Goal: Go to known website: Access a specific website the user already knows

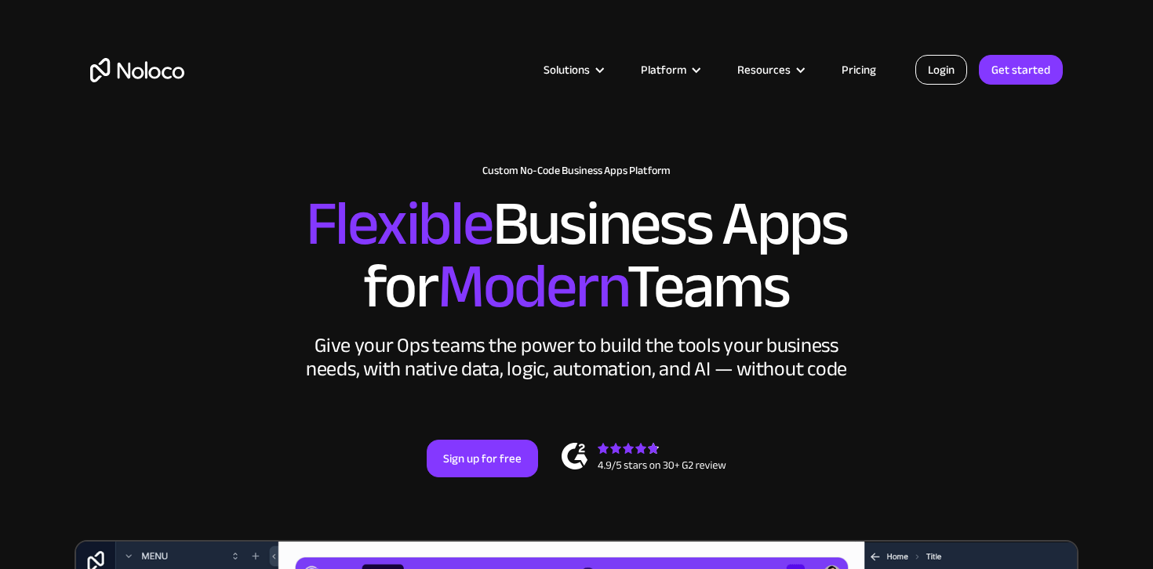
click at [947, 66] on link "Login" at bounding box center [941, 70] width 52 height 30
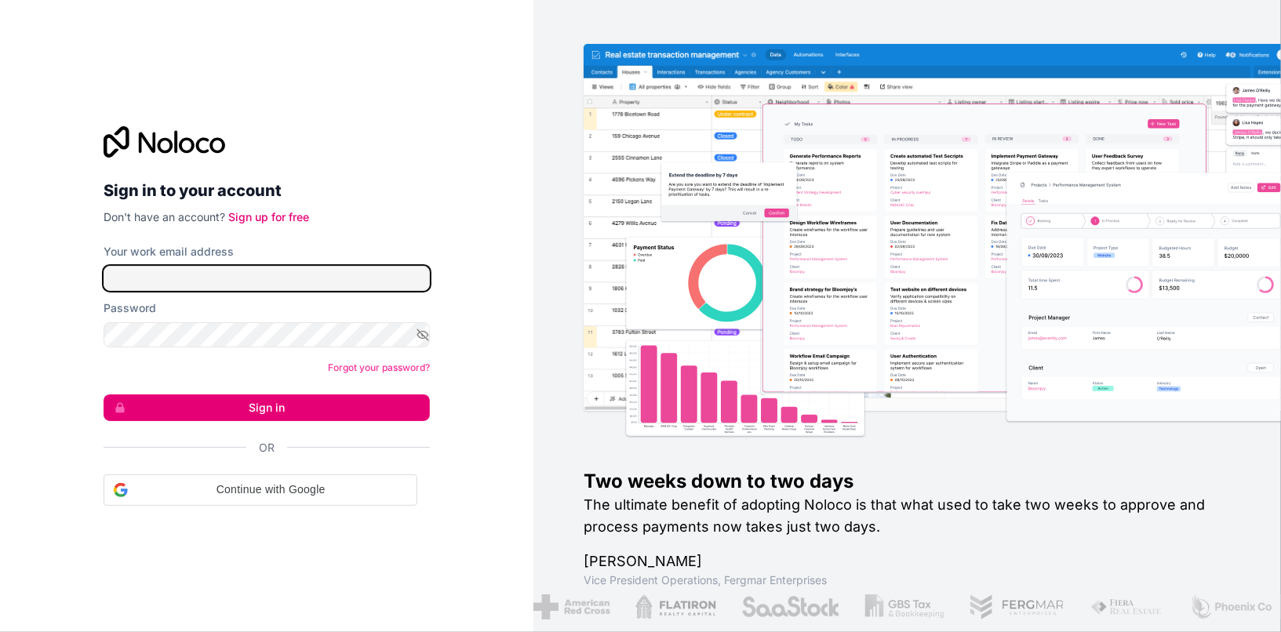
click at [238, 274] on input "Your work email address" at bounding box center [267, 278] width 326 height 25
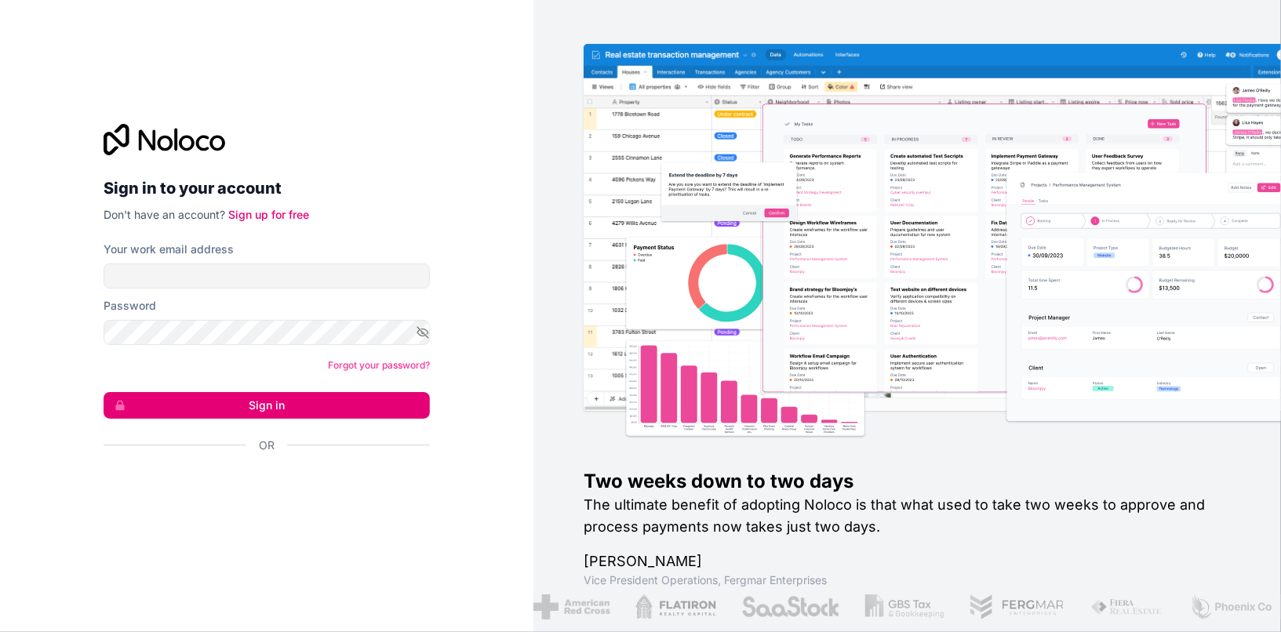
click at [144, 506] on div at bounding box center [267, 490] width 326 height 36
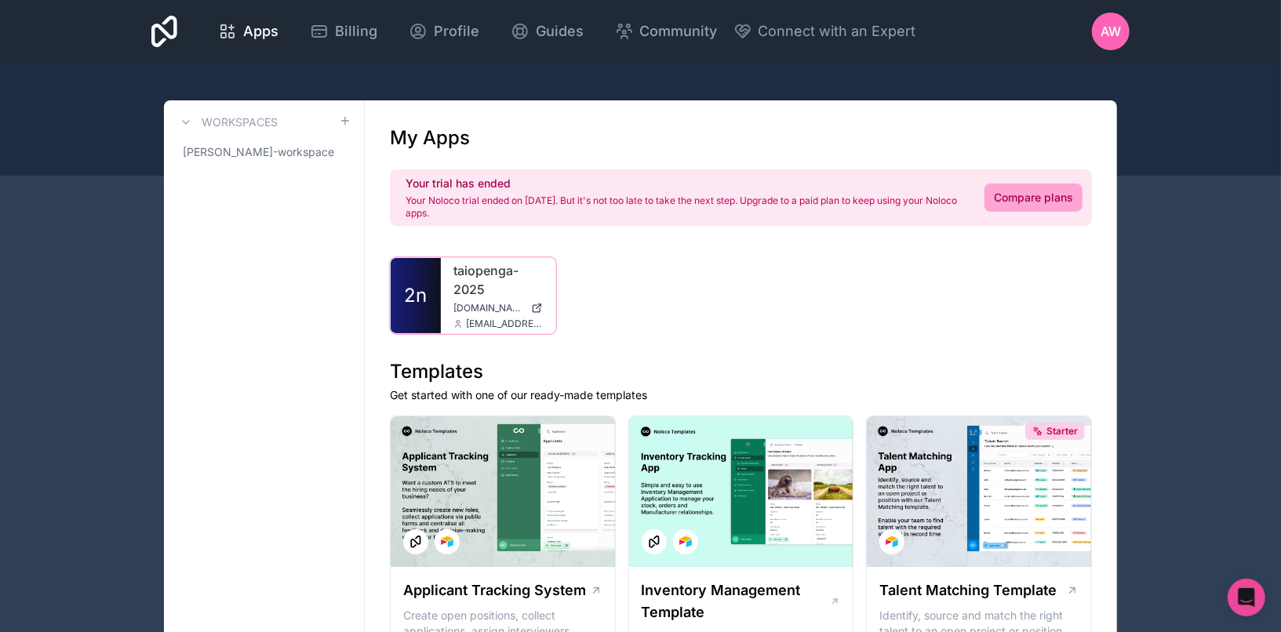
click at [464, 292] on link "taiopenga-2025" at bounding box center [497, 280] width 89 height 38
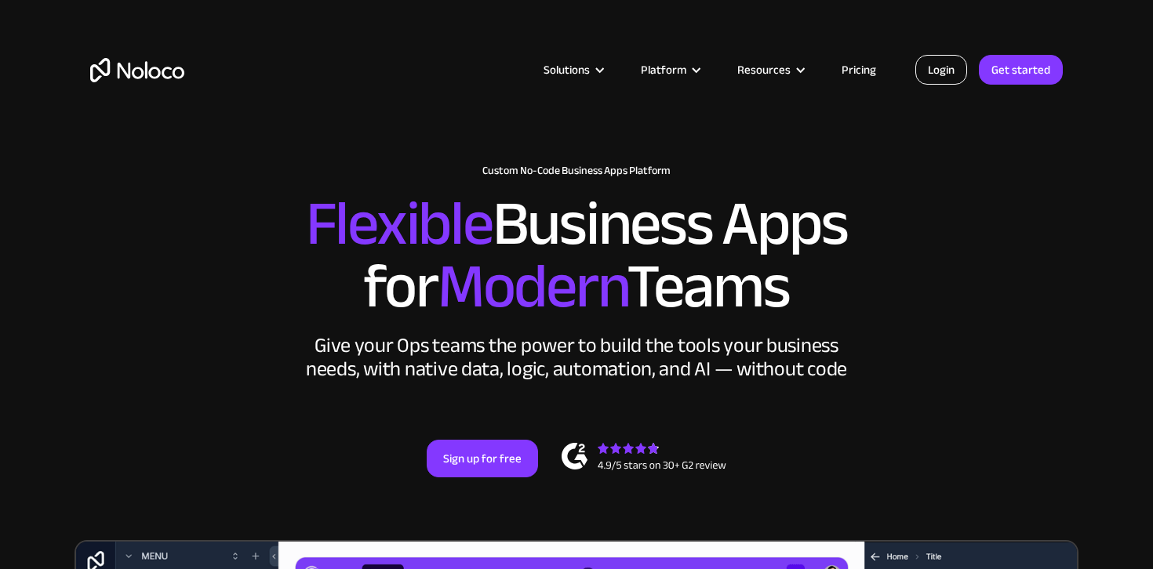
click at [944, 63] on link "Login" at bounding box center [941, 70] width 52 height 30
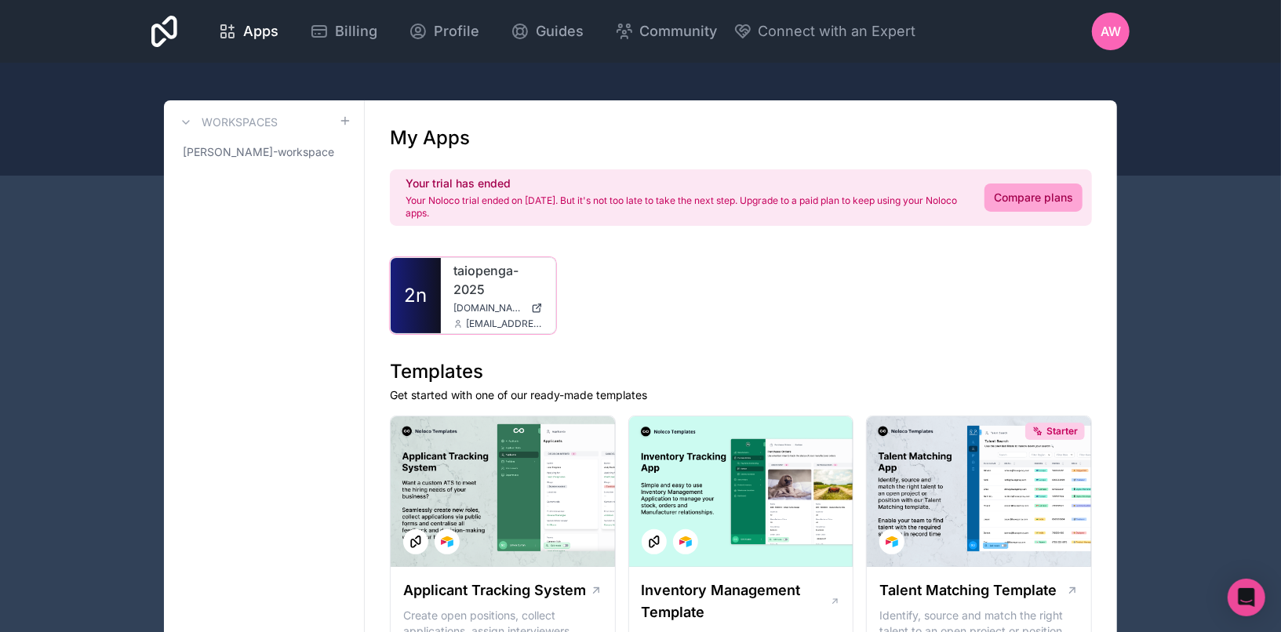
click at [538, 307] on icon at bounding box center [538, 306] width 5 height 5
click at [482, 282] on link "taiopenga-2025" at bounding box center [497, 280] width 89 height 38
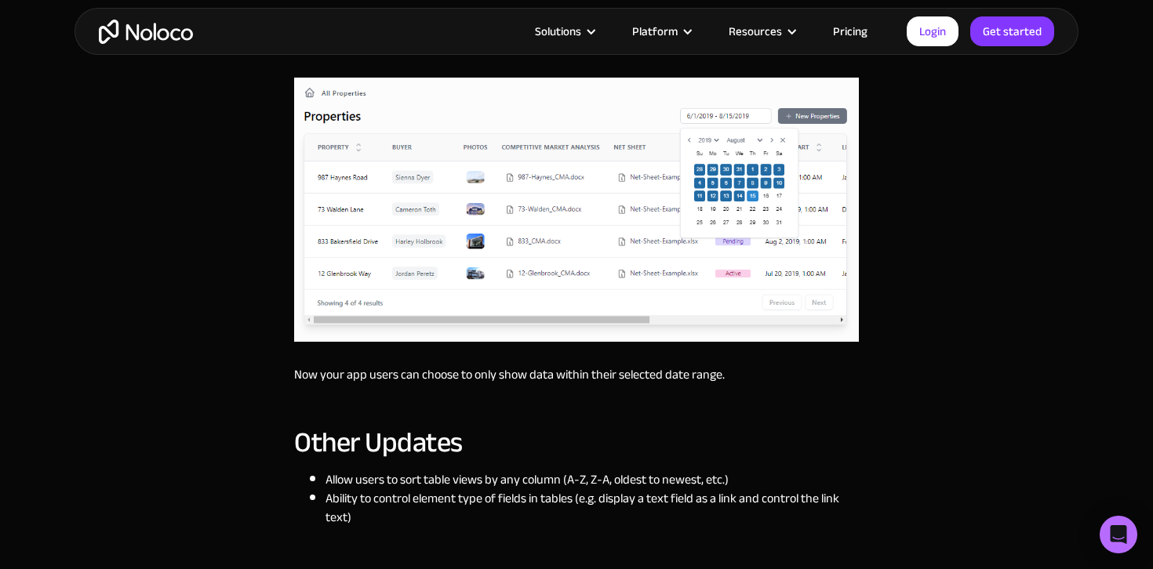
scroll to position [3358, 0]
